Goal: Navigation & Orientation: Find specific page/section

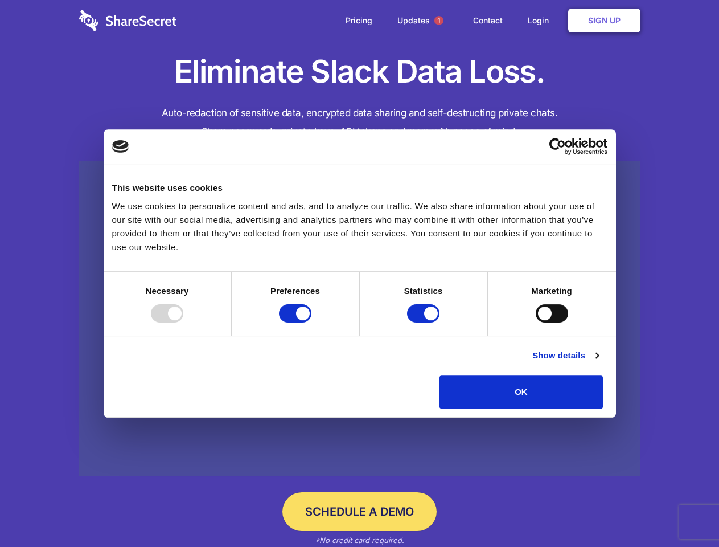
click at [183, 322] on div at bounding box center [167, 313] width 32 height 18
click at [312, 322] on input "Preferences" at bounding box center [295, 313] width 32 height 18
checkbox input "false"
click at [425, 322] on input "Statistics" at bounding box center [423, 313] width 32 height 18
checkbox input "false"
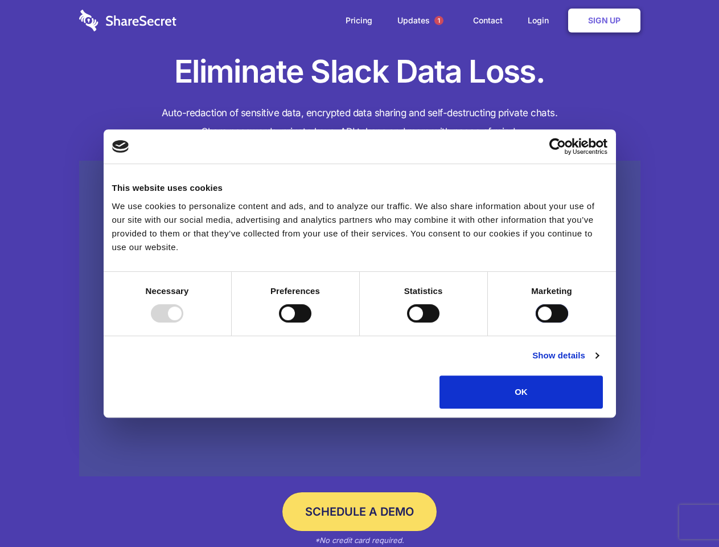
click at [536, 322] on input "Marketing" at bounding box center [552, 313] width 32 height 18
checkbox input "true"
click at [599, 362] on link "Show details" at bounding box center [566, 356] width 66 height 14
click at [0, 0] on li "Necessary 7 Necessary cookies help make a website usable by enabling basic func…" at bounding box center [0, 0] width 0 height 0
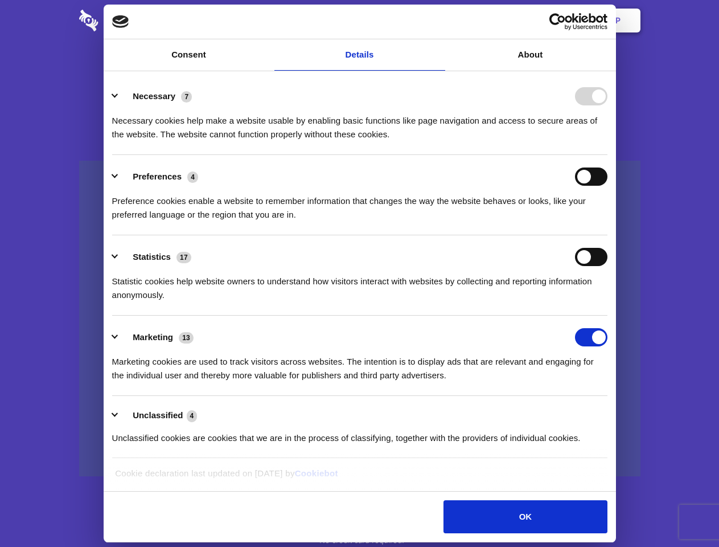
click at [439, 21] on span "1" at bounding box center [439, 20] width 9 height 9
